Goal: Transaction & Acquisition: Obtain resource

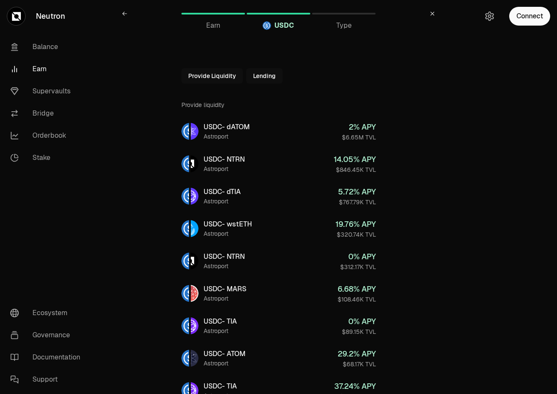
scroll to position [42, 0]
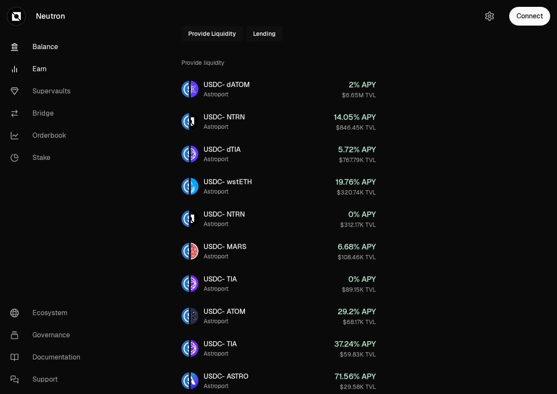
click at [59, 46] on link "Balance" at bounding box center [47, 47] width 89 height 22
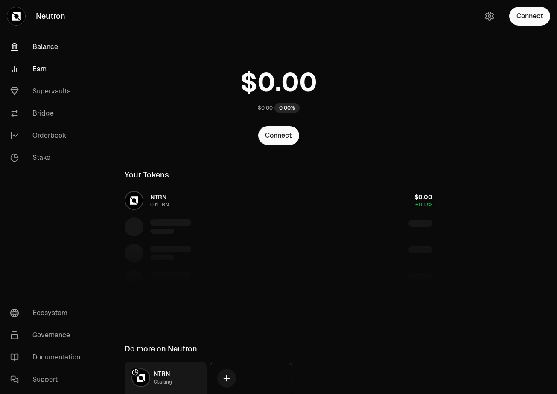
click at [50, 73] on link "Earn" at bounding box center [47, 69] width 89 height 22
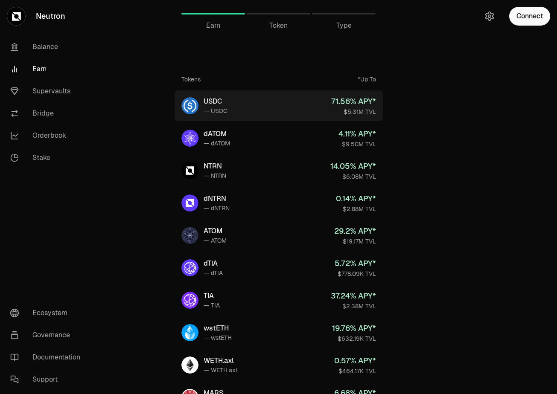
click at [276, 103] on link "USDC — USDC 71.56 % APY* $5.31M TVL" at bounding box center [278, 105] width 208 height 31
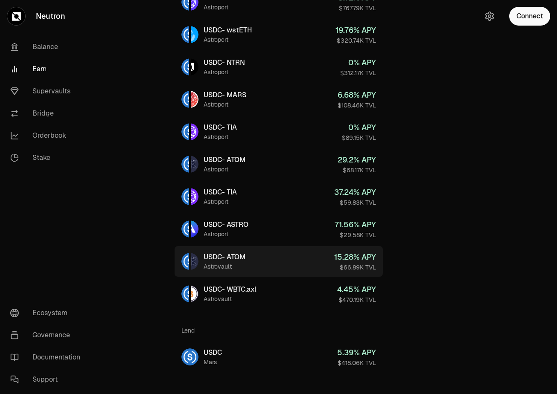
scroll to position [206, 0]
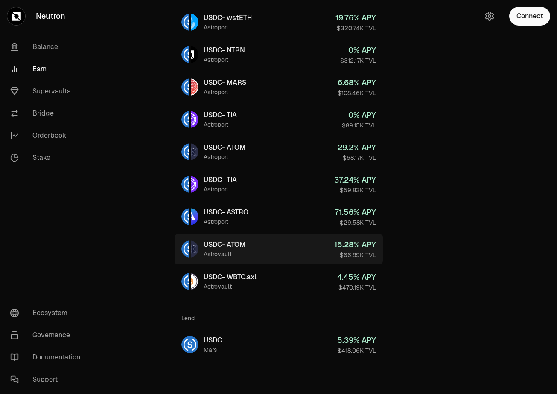
click at [321, 253] on link "USDC - ATOM Astrovault 15.28 % APY $66.89K TVL" at bounding box center [278, 249] width 208 height 31
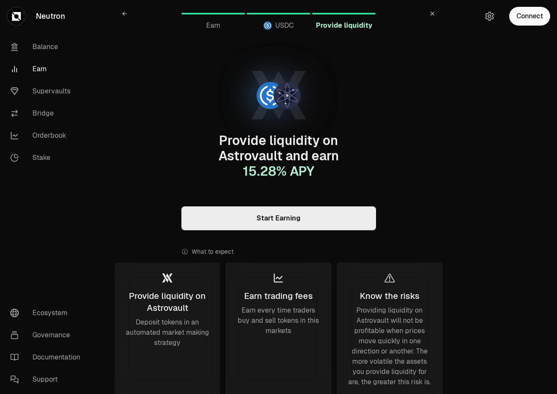
click at [314, 224] on link "Start Earning" at bounding box center [278, 218] width 195 height 24
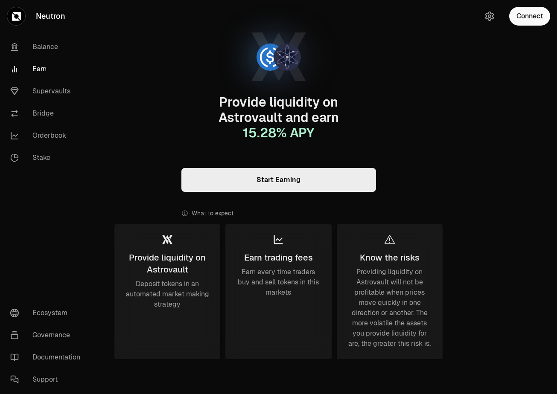
scroll to position [70, 0]
